Goal: Task Accomplishment & Management: Manage account settings

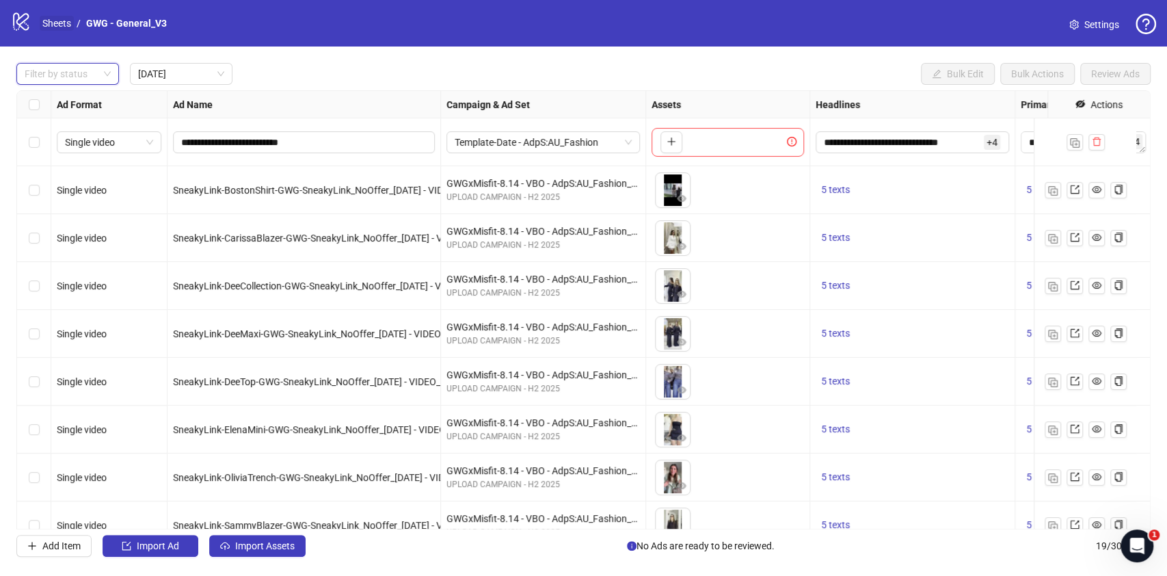
click at [57, 25] on link "Sheets" at bounding box center [57, 23] width 34 height 15
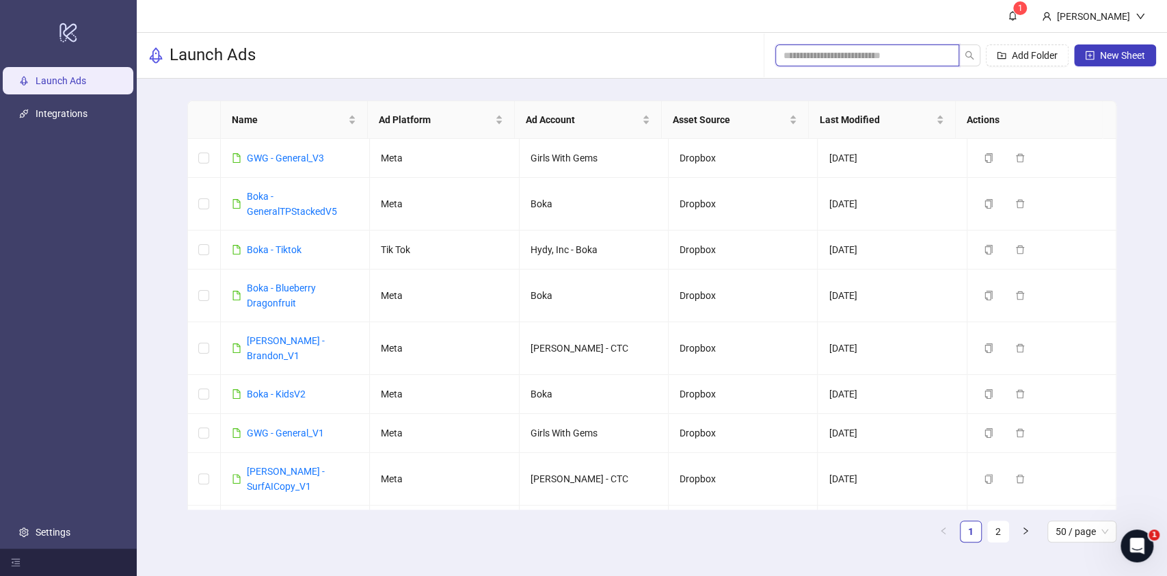
click at [842, 56] on input "search" at bounding box center [862, 55] width 157 height 15
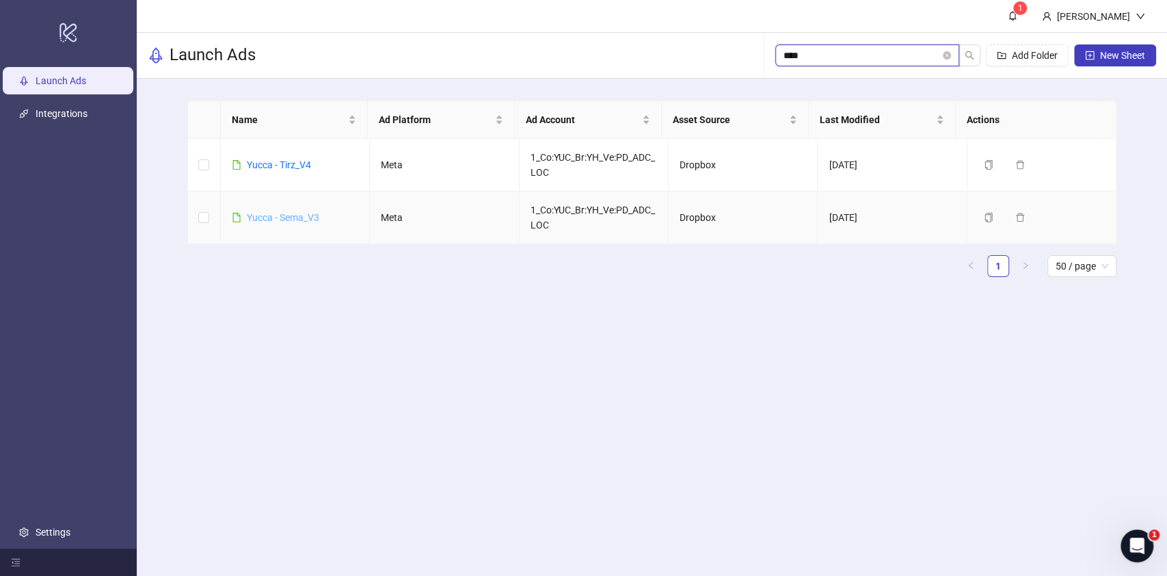
type input "****"
click at [284, 216] on link "Yucca - Sema_V3" at bounding box center [283, 217] width 72 height 11
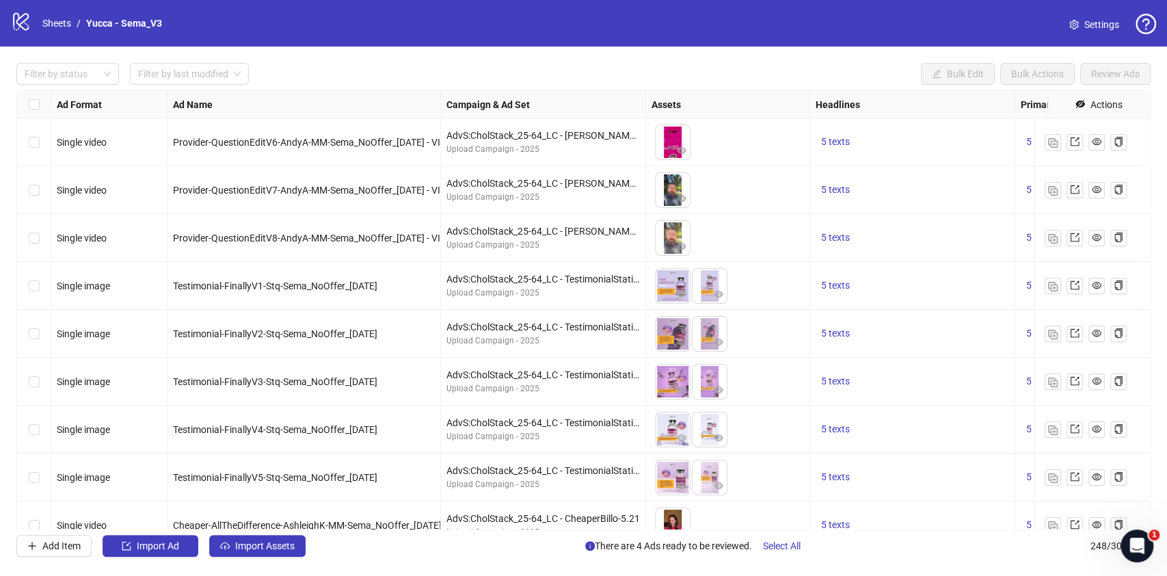
click at [1084, 27] on span "Settings" at bounding box center [1101, 24] width 35 height 15
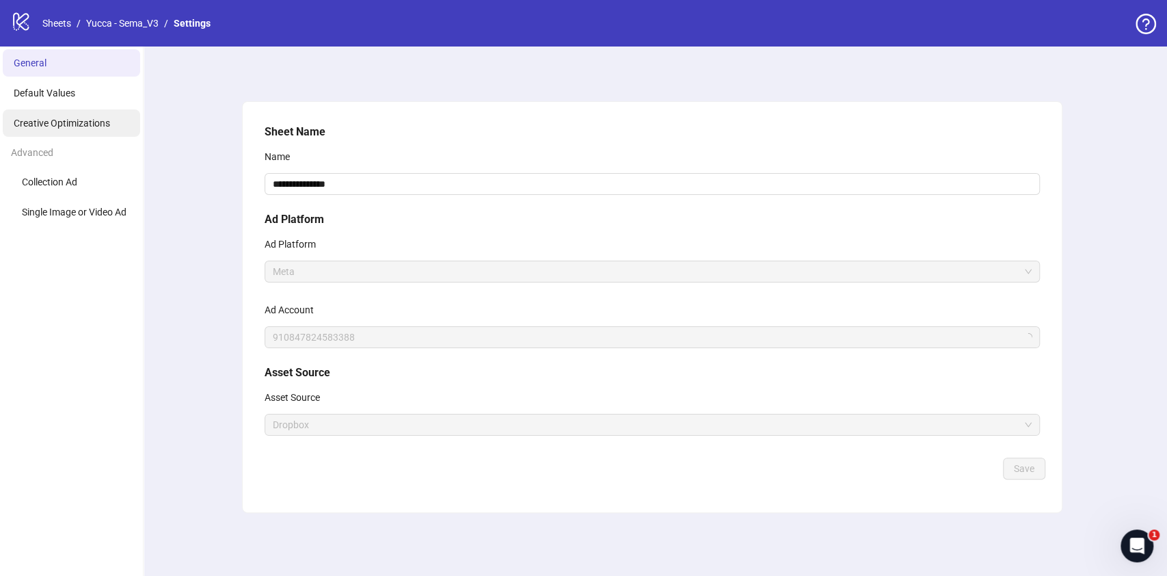
click at [85, 127] on span "Creative Optimizations" at bounding box center [62, 123] width 96 height 11
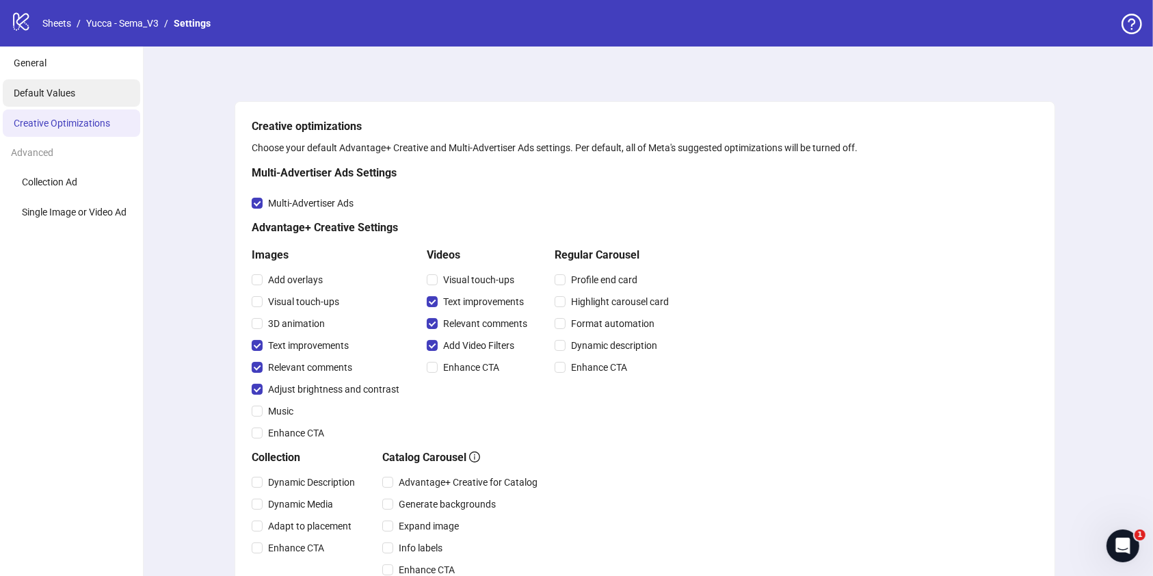
click at [46, 94] on span "Default Values" at bounding box center [45, 93] width 62 height 11
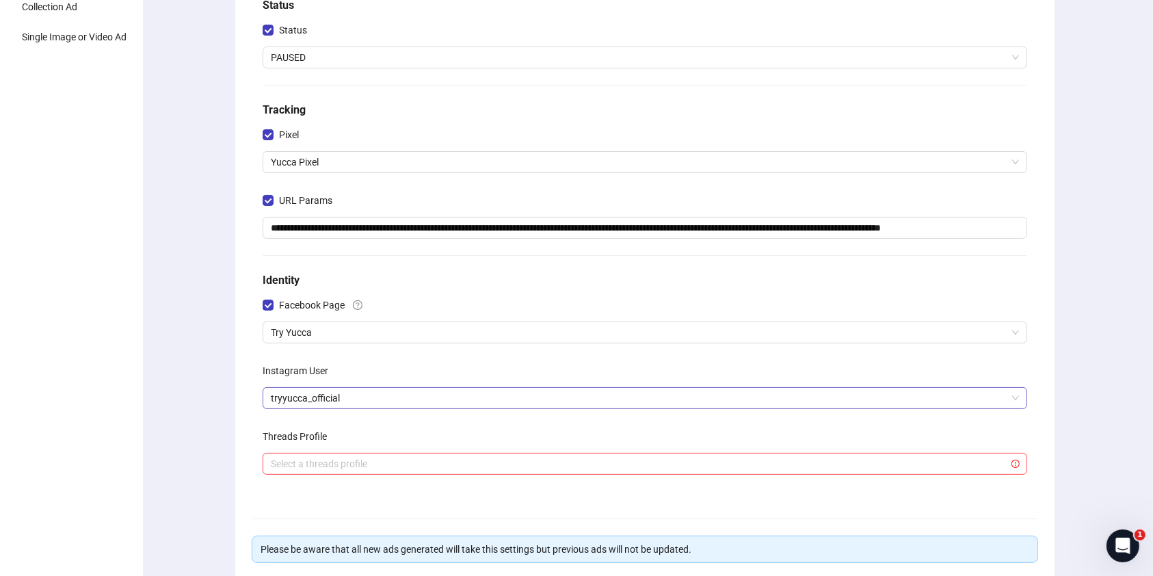
scroll to position [182, 0]
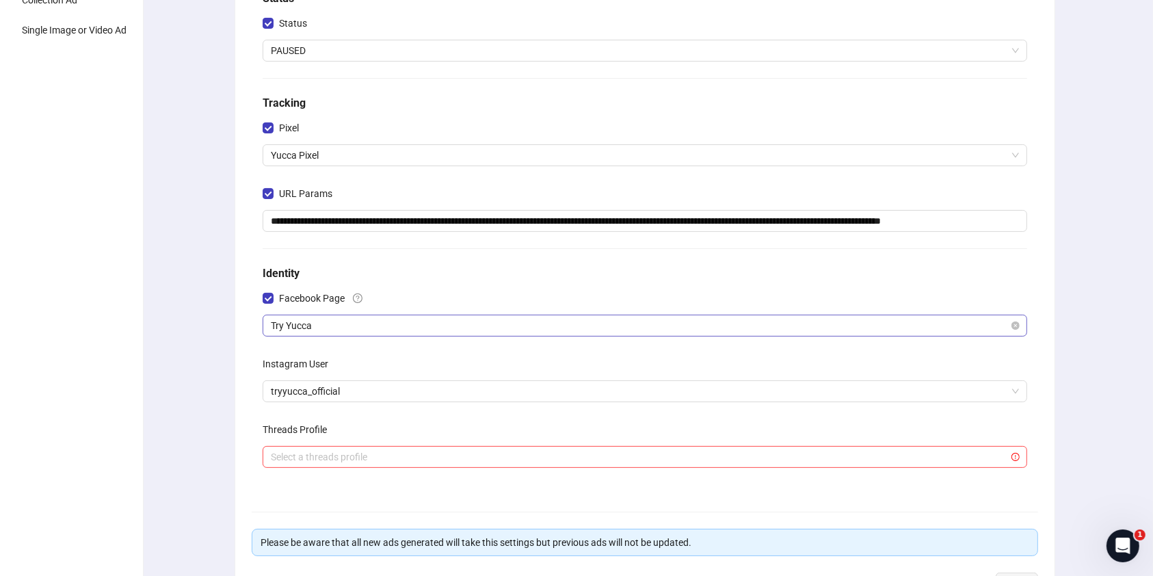
click at [543, 325] on span "Try Yucca" at bounding box center [645, 325] width 748 height 21
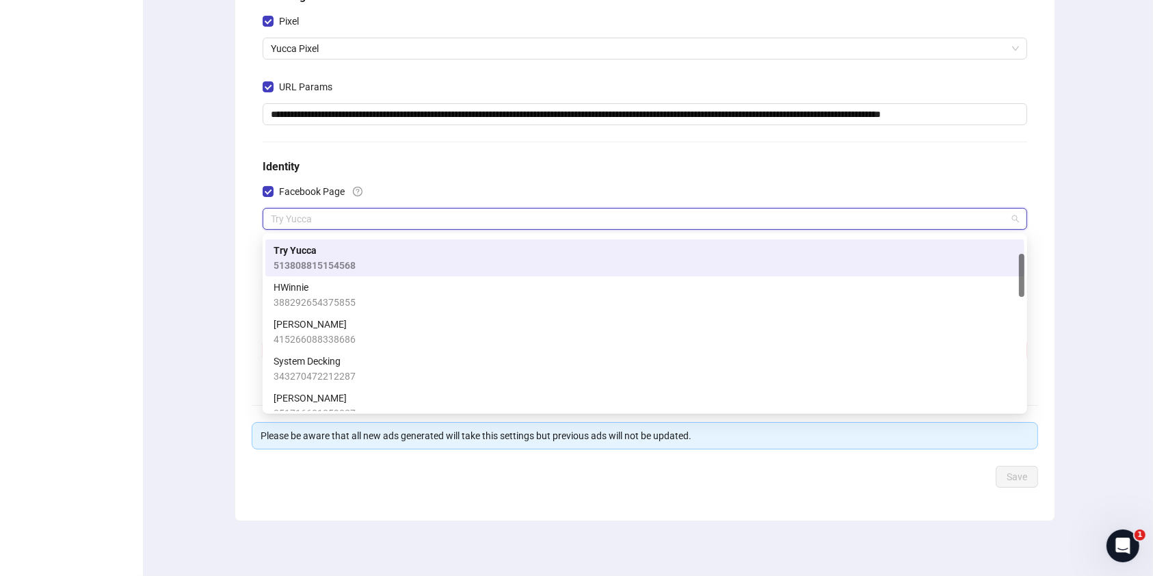
scroll to position [0, 0]
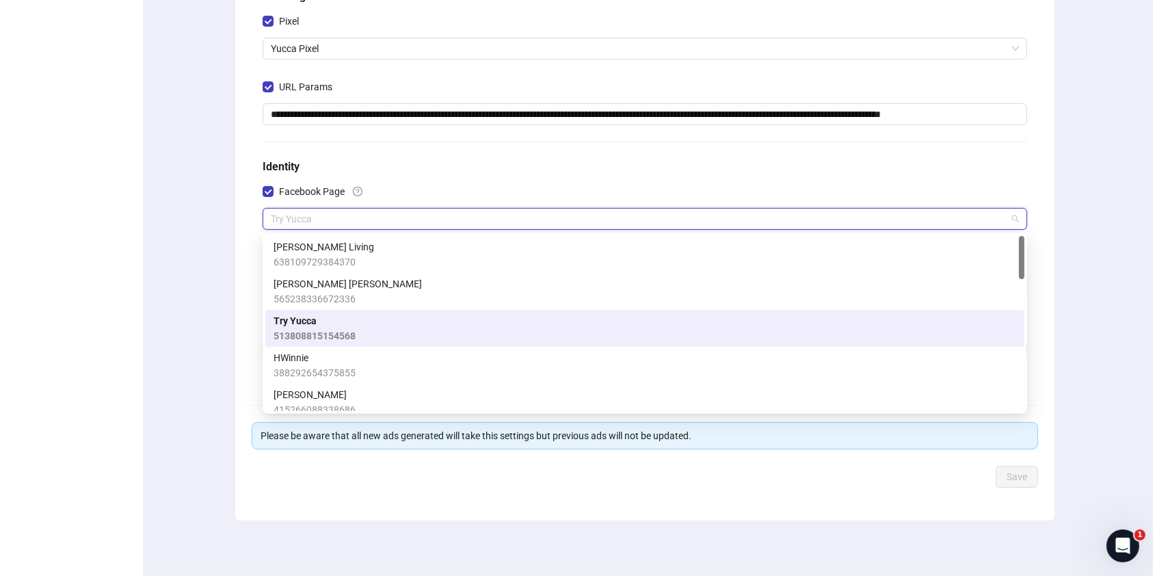
click at [380, 317] on div "Try Yucca 513808815154568" at bounding box center [644, 328] width 743 height 30
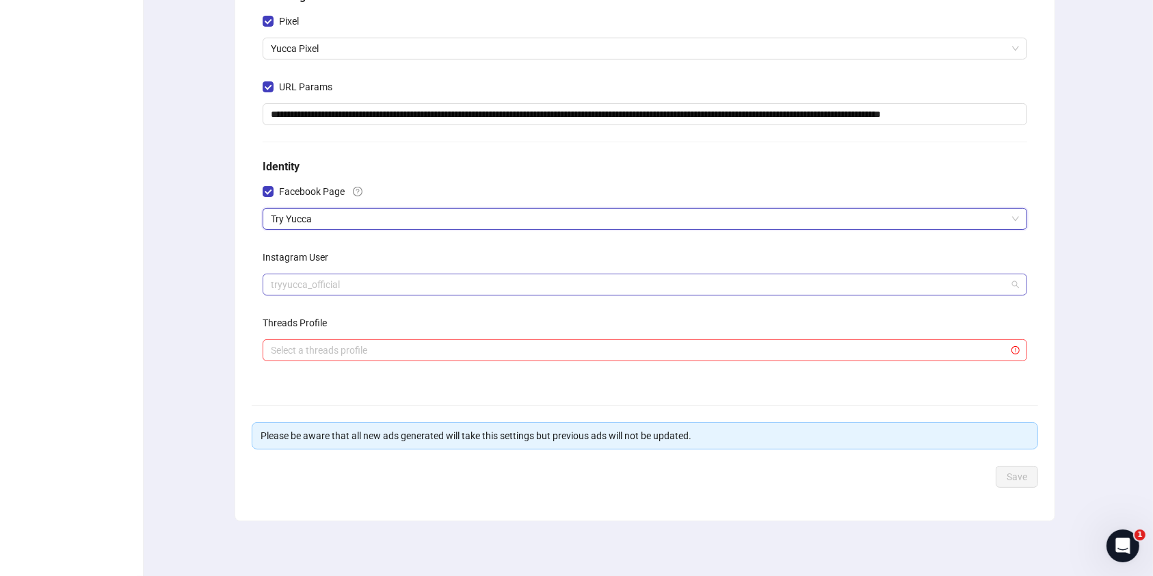
click at [375, 291] on span "tryyucca_official" at bounding box center [645, 284] width 748 height 21
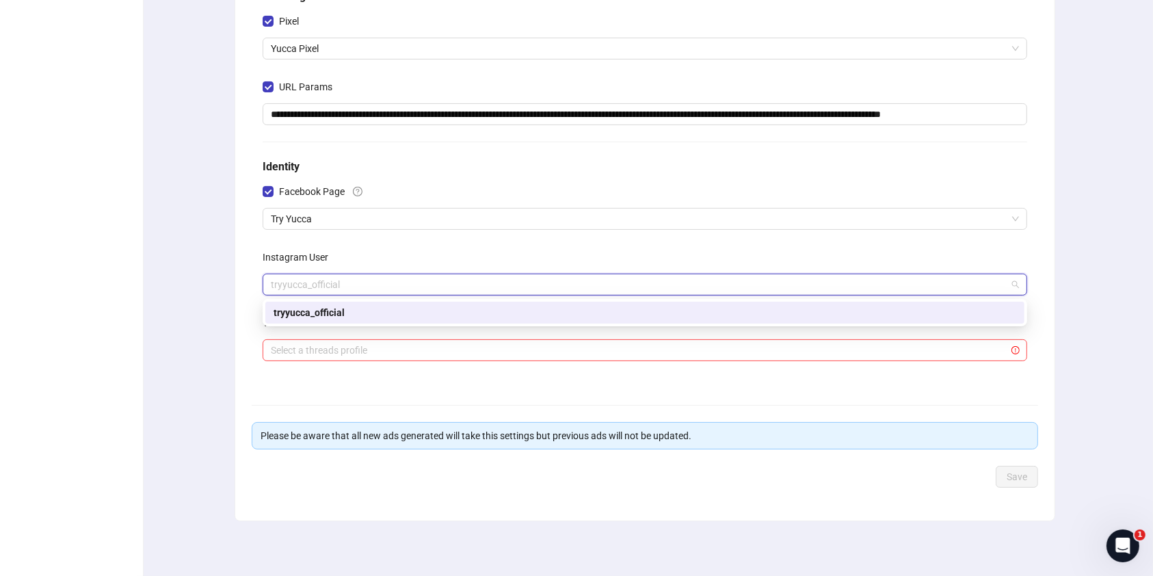
click at [382, 321] on div "tryyucca_official" at bounding box center [644, 313] width 759 height 22
